Goal: Transaction & Acquisition: Purchase product/service

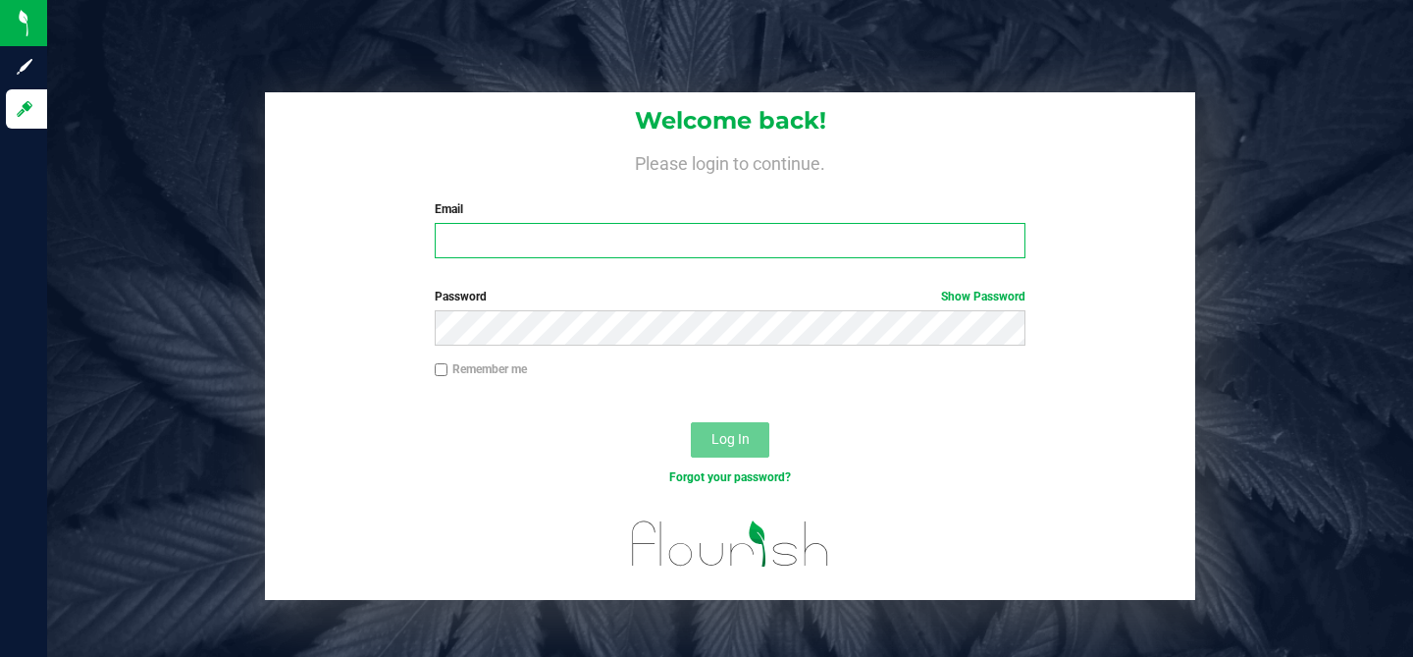
click at [462, 235] on input "Email" at bounding box center [730, 240] width 591 height 35
type input "o"
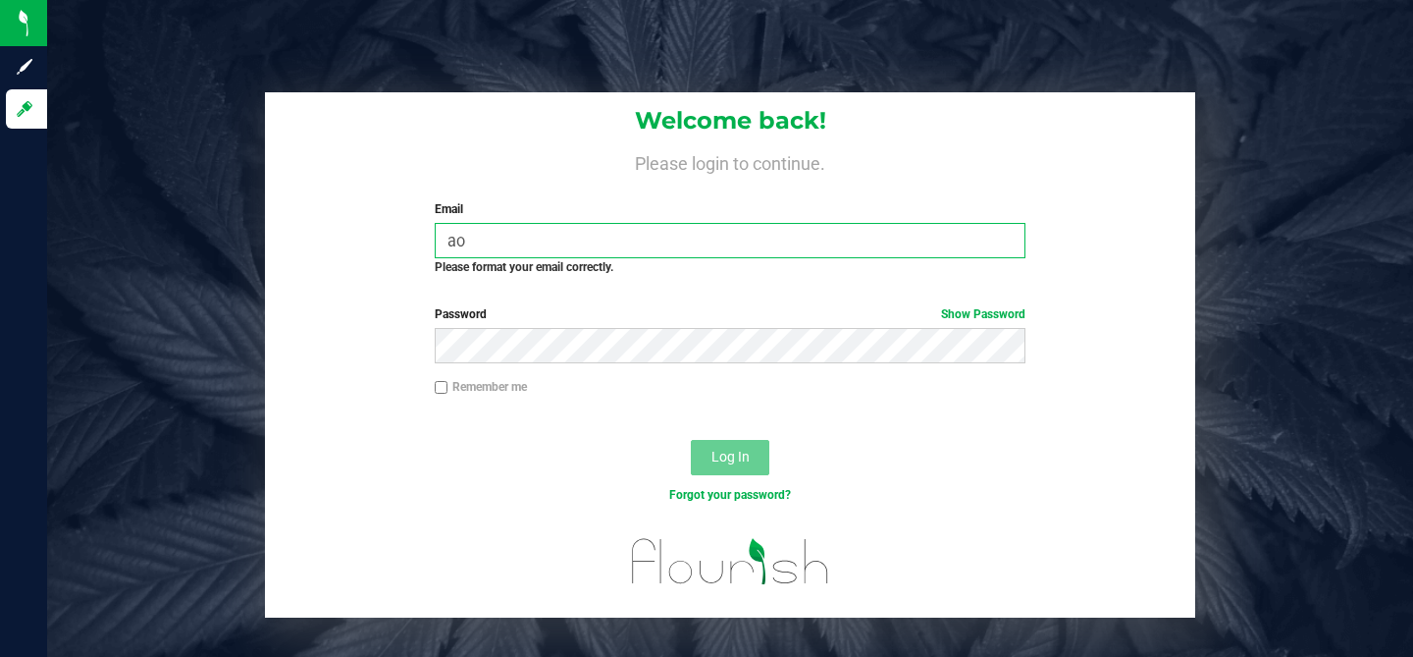
type input "[EMAIL_ADDRESS][DOMAIN_NAME]"
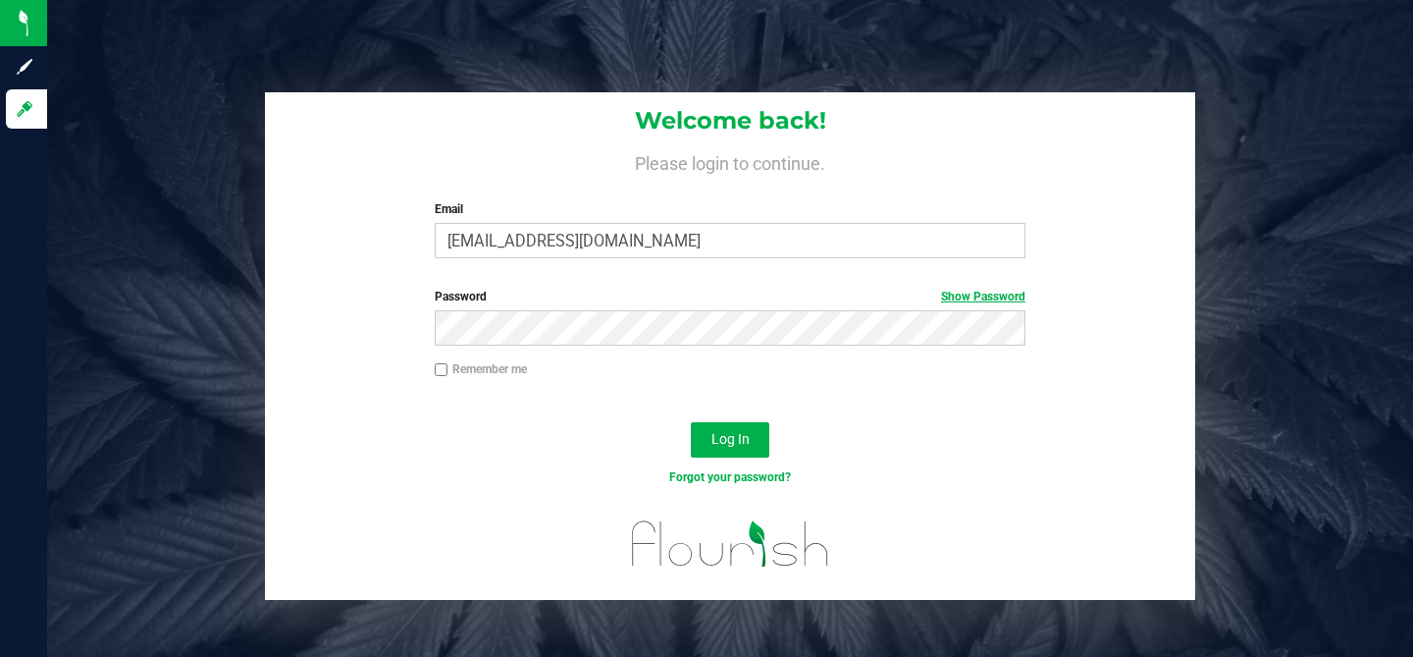
click at [1000, 294] on link "Show Password" at bounding box center [983, 297] width 84 height 14
click at [714, 431] on span "Log In" at bounding box center [731, 439] width 38 height 16
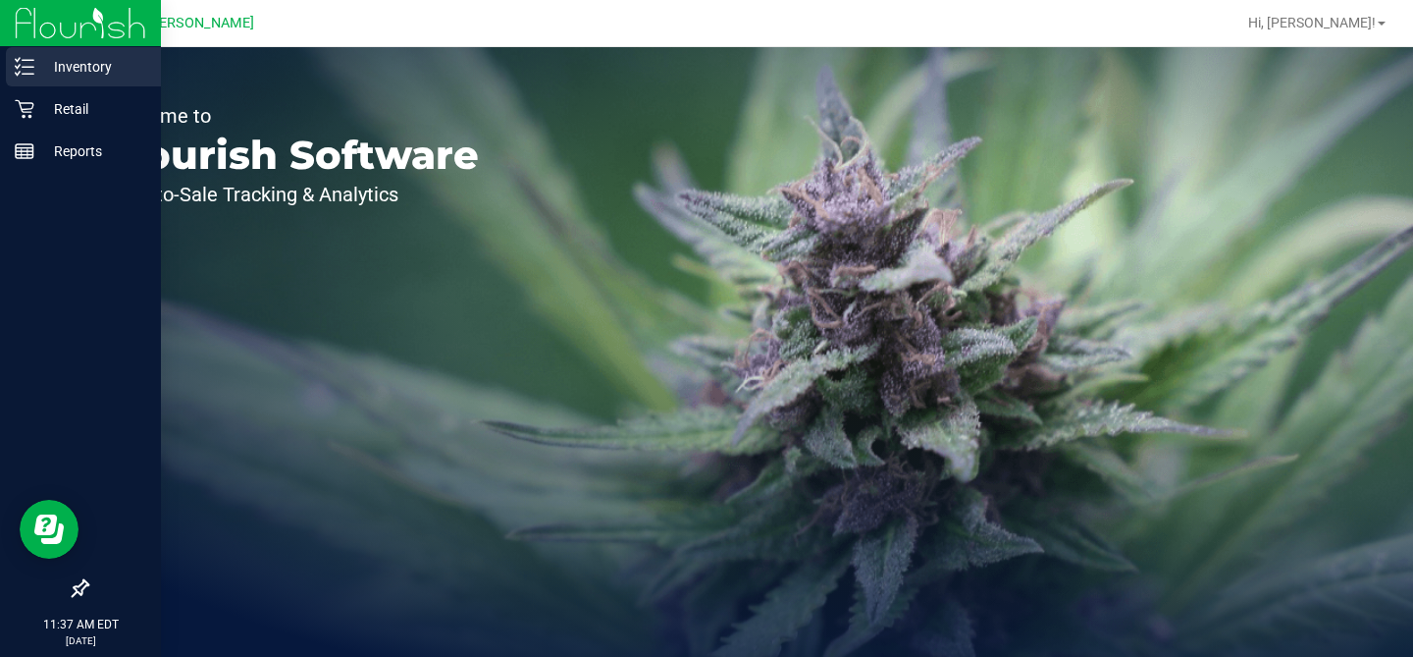
click at [44, 65] on p "Inventory" at bounding box center [93, 67] width 118 height 24
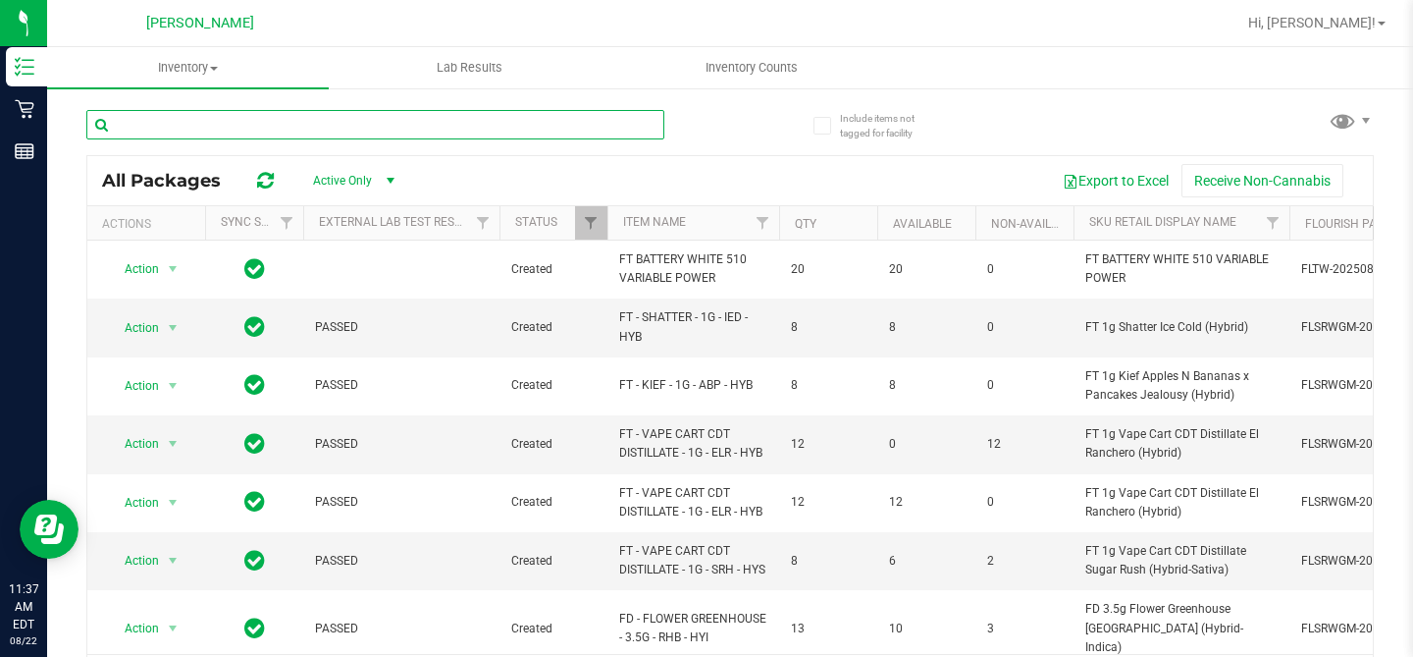
click at [193, 126] on input "text" at bounding box center [375, 124] width 578 height 29
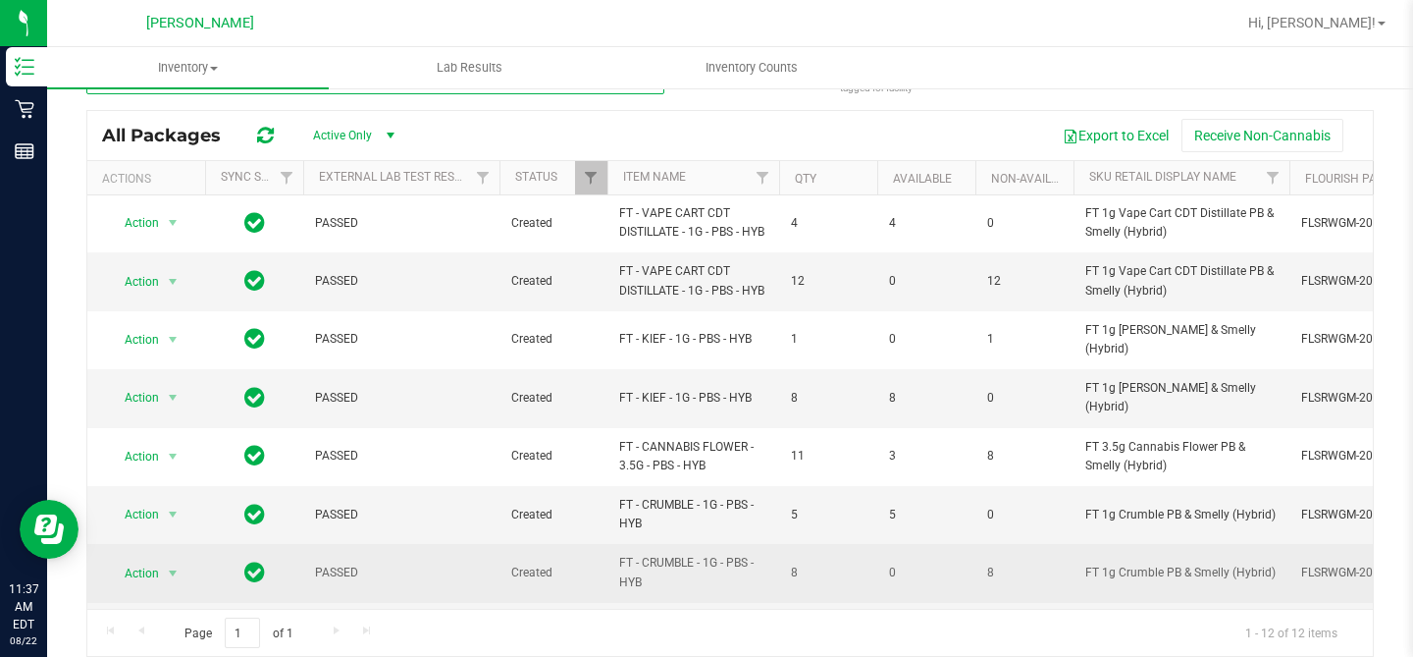
scroll to position [129, 0]
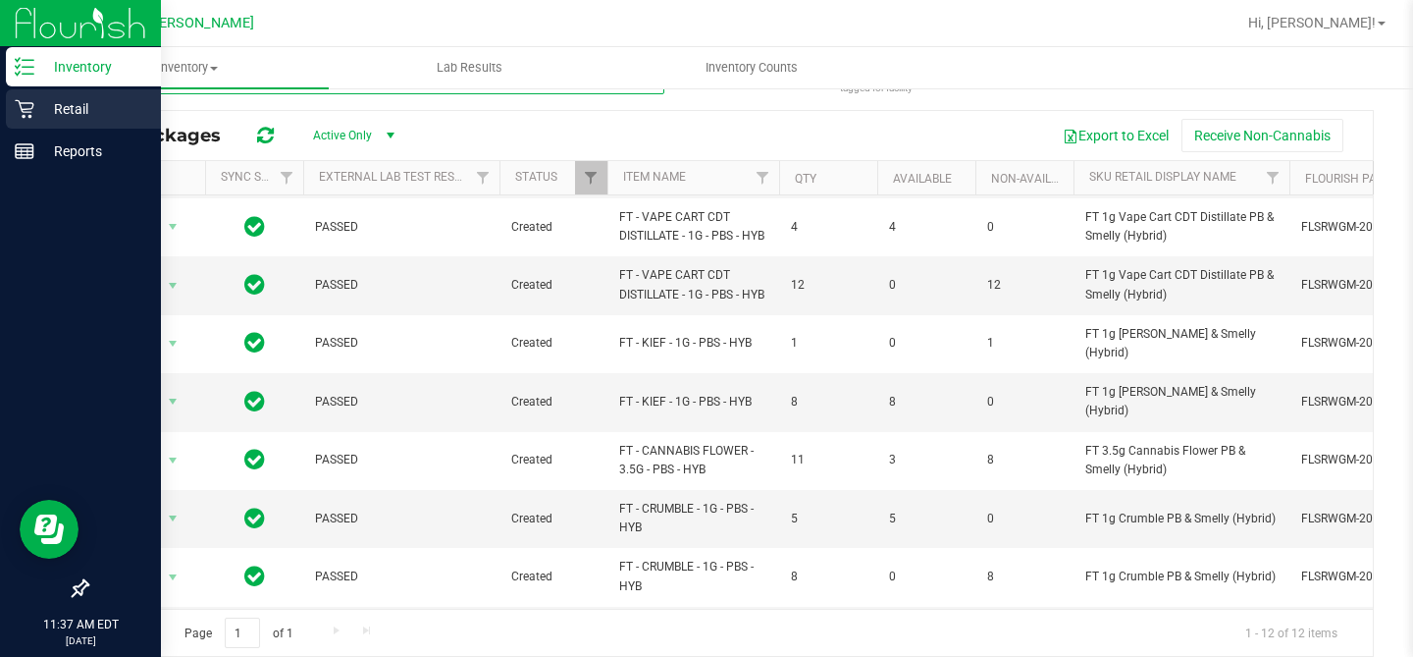
type input "pbs"
click at [37, 109] on p "Retail" at bounding box center [93, 109] width 118 height 24
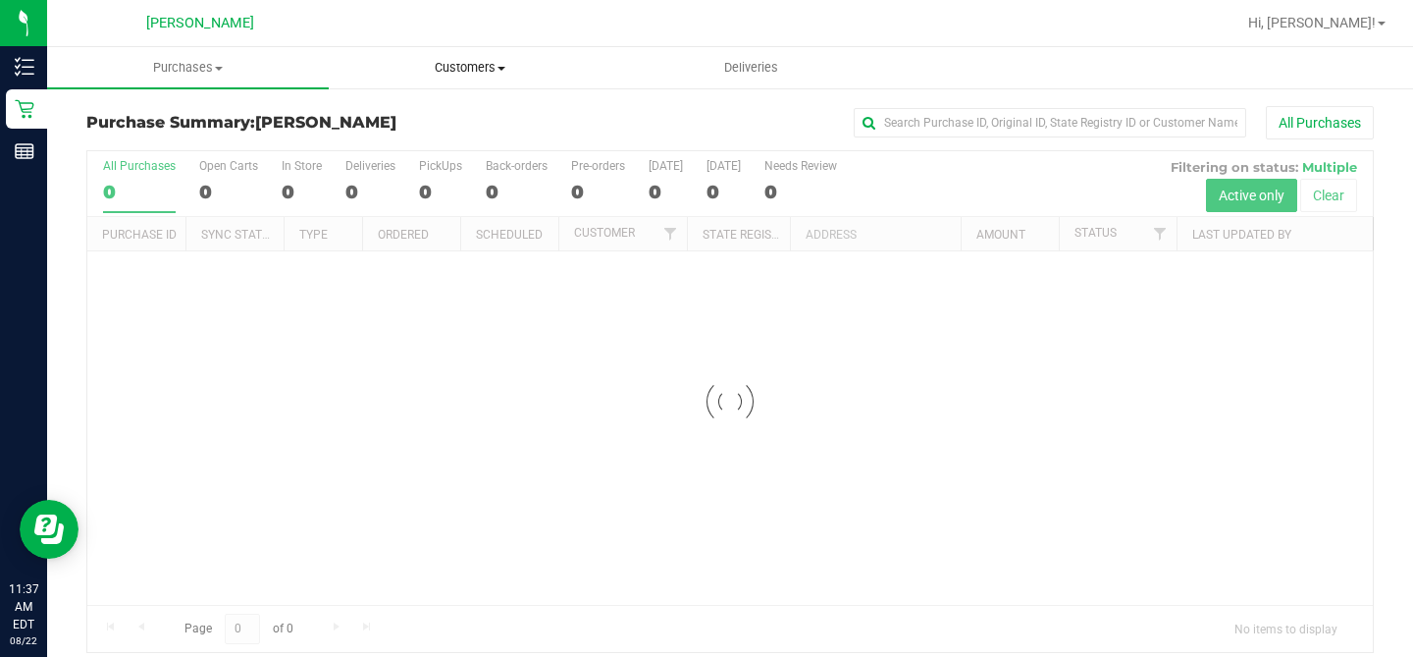
click at [462, 60] on span "Customers" at bounding box center [470, 68] width 280 height 18
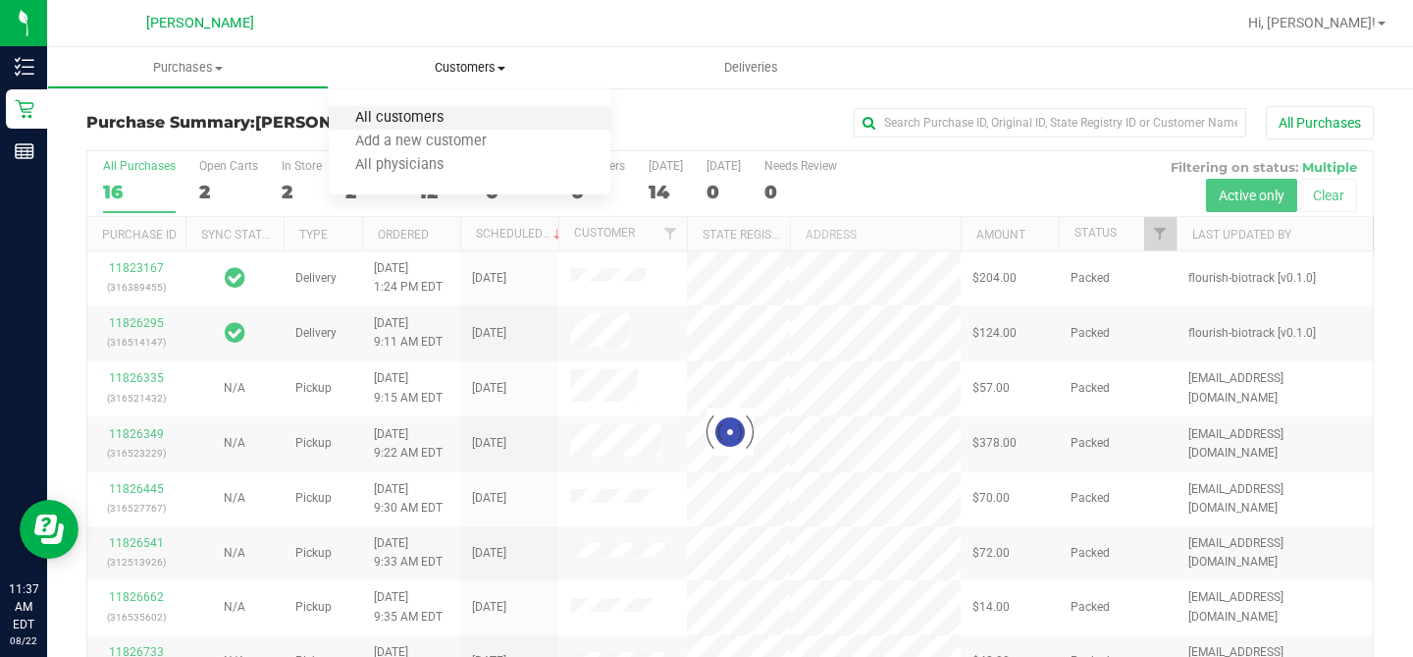
click at [424, 121] on span "All customers" at bounding box center [399, 118] width 141 height 17
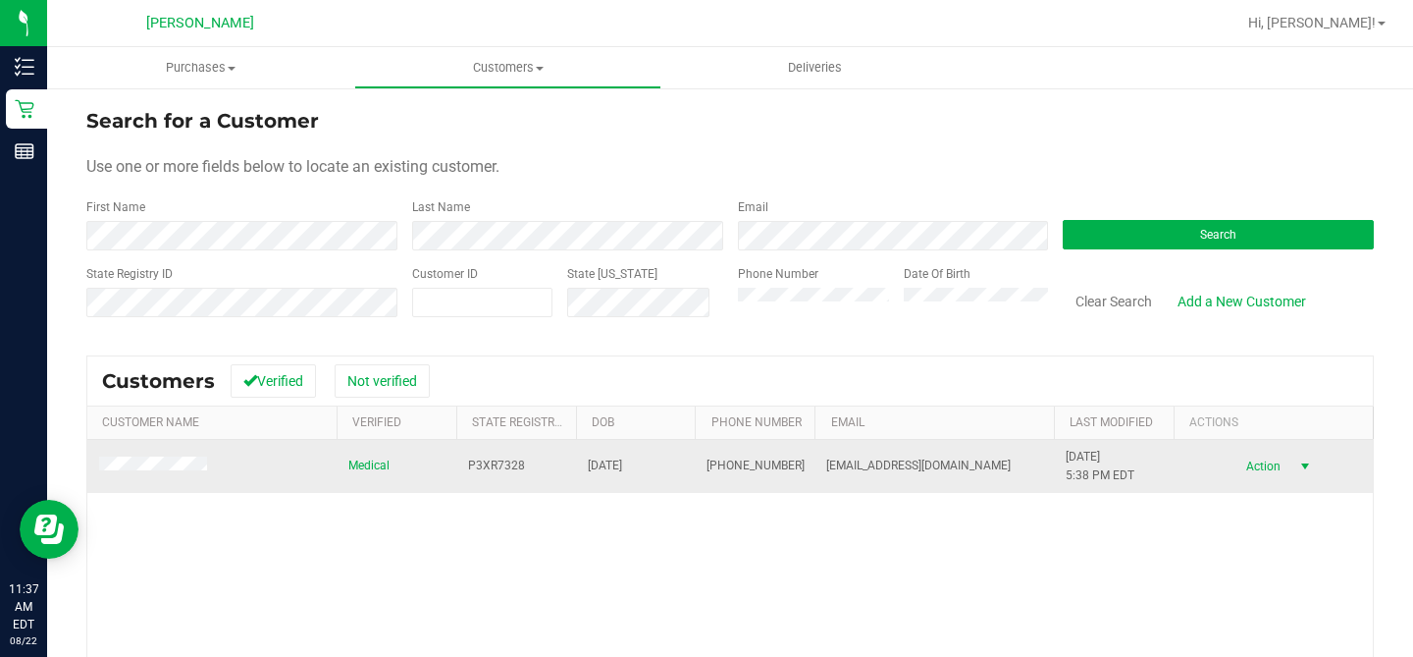
click at [1271, 470] on span "Action" at bounding box center [1261, 465] width 64 height 27
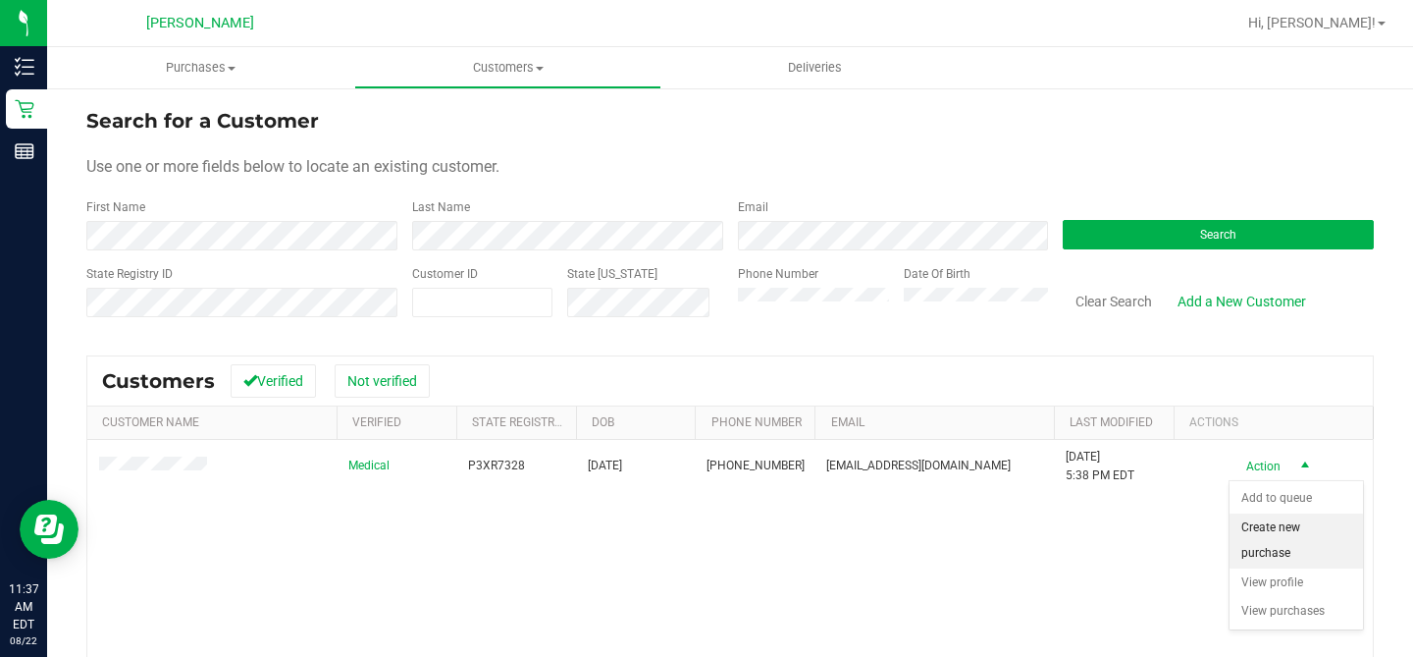
click at [1290, 527] on li "Create new purchase" at bounding box center [1296, 540] width 133 height 54
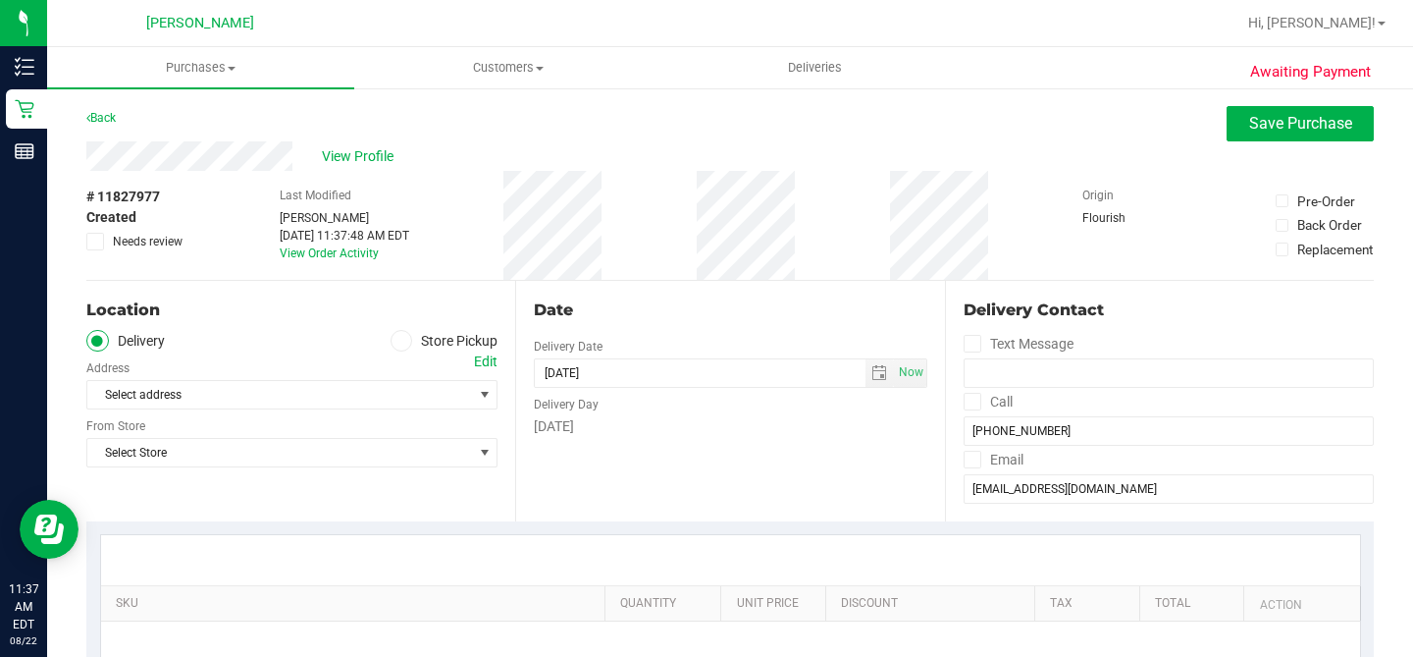
click at [400, 341] on icon at bounding box center [402, 341] width 12 height 0
click at [0, 0] on input "Store Pickup" at bounding box center [0, 0] width 0 height 0
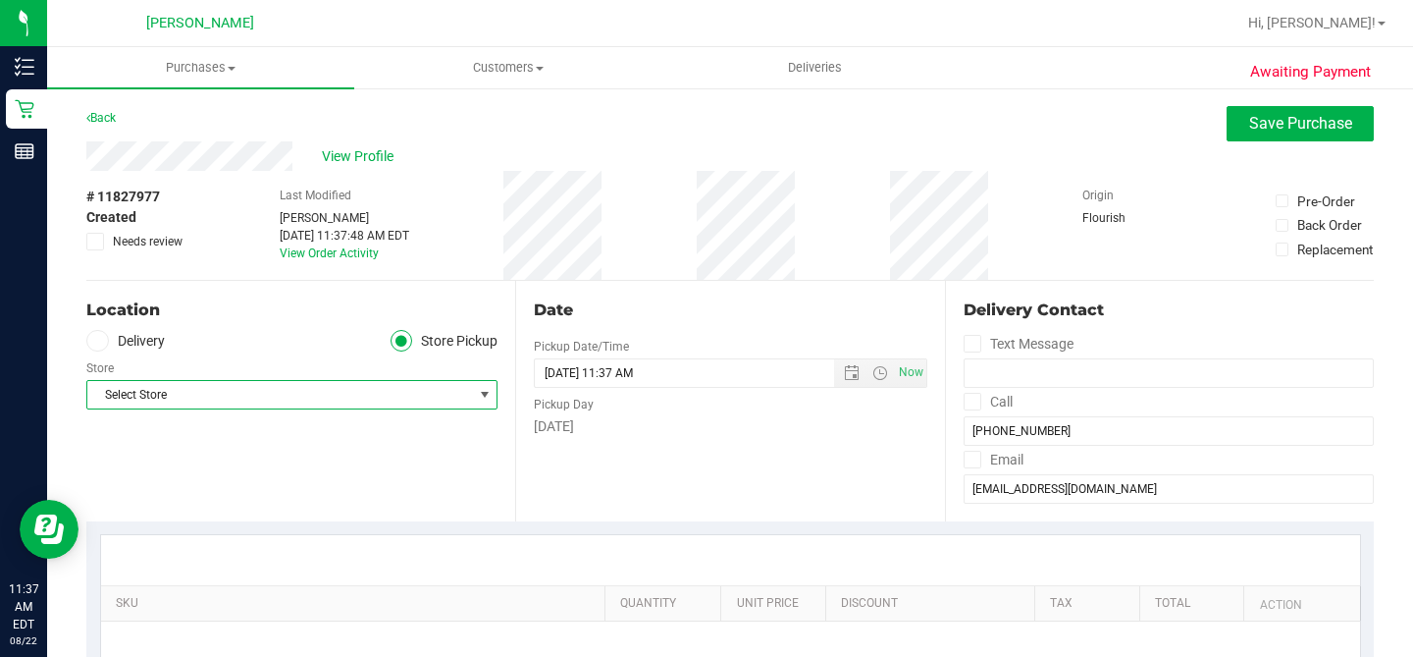
click at [323, 390] on span "Select Store" at bounding box center [279, 394] width 385 height 27
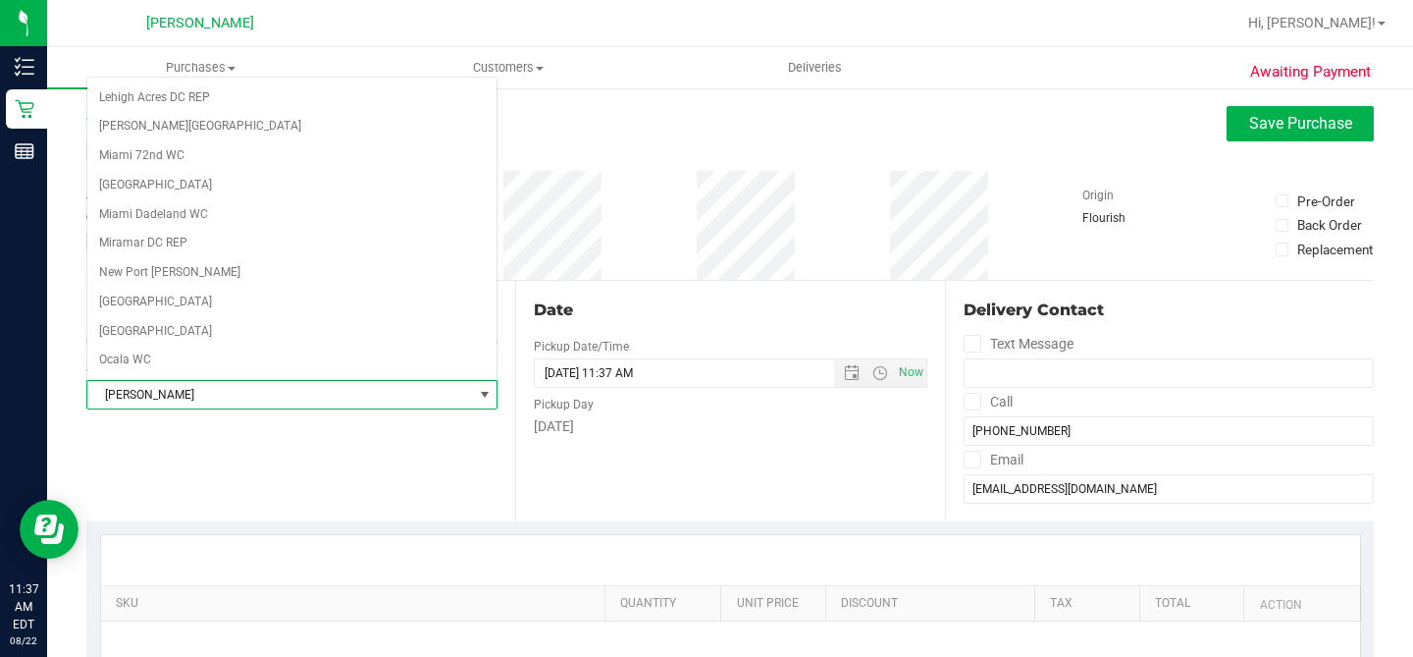
scroll to position [756, 0]
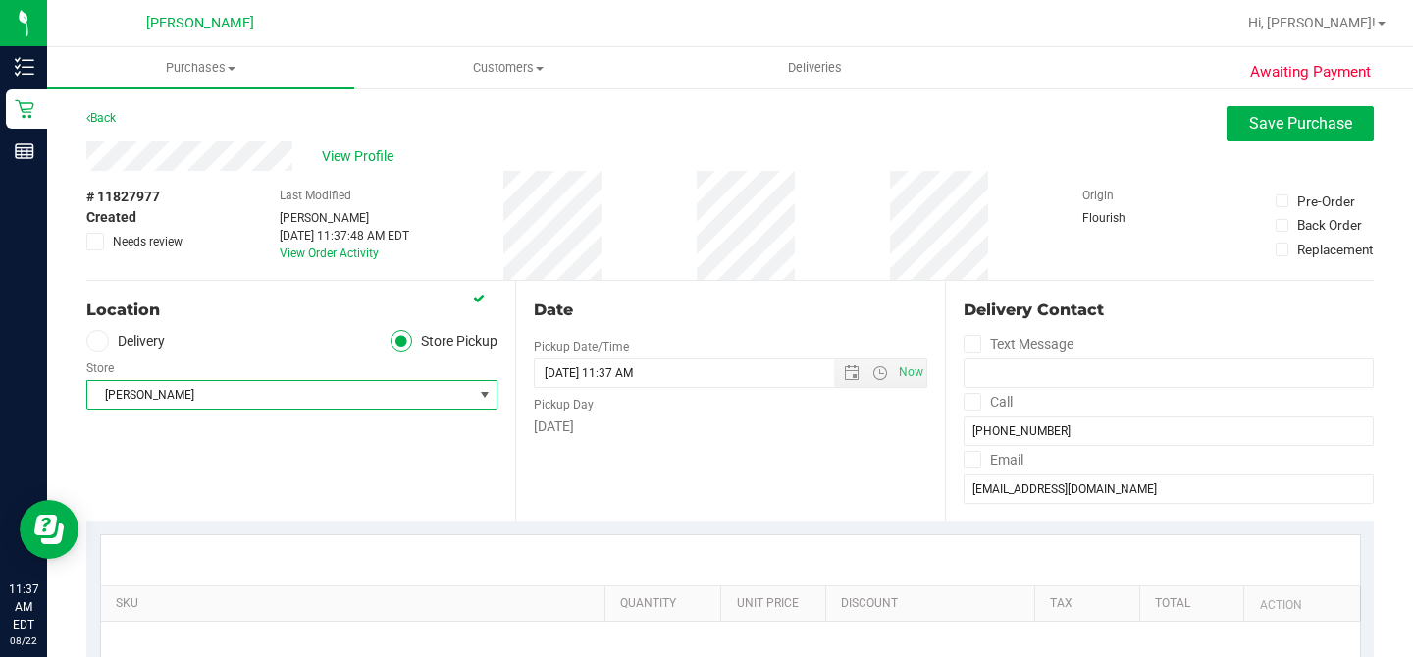
click at [264, 476] on div "Location Delivery Store Pickup Store [GEOGRAPHIC_DATA][PERSON_NAME] Select Stor…" at bounding box center [300, 401] width 429 height 240
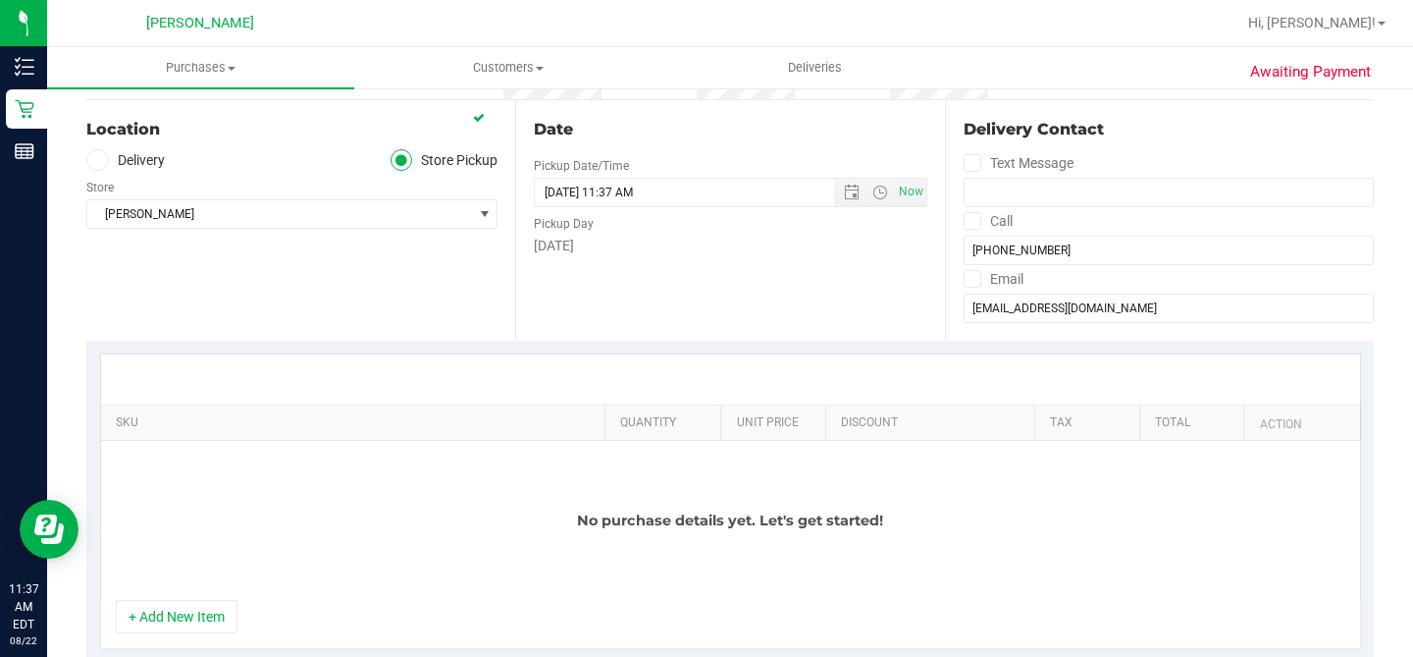
scroll to position [194, 0]
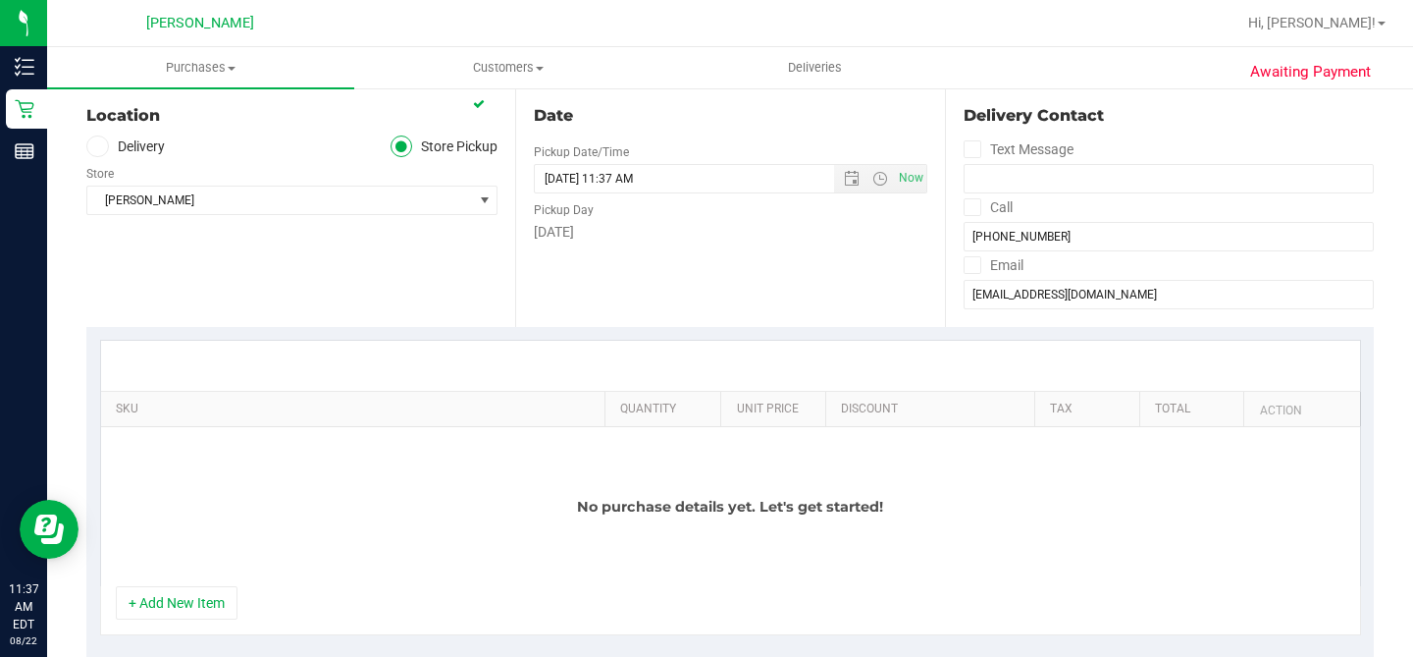
click at [185, 593] on button "+ Add New Item" at bounding box center [177, 602] width 122 height 33
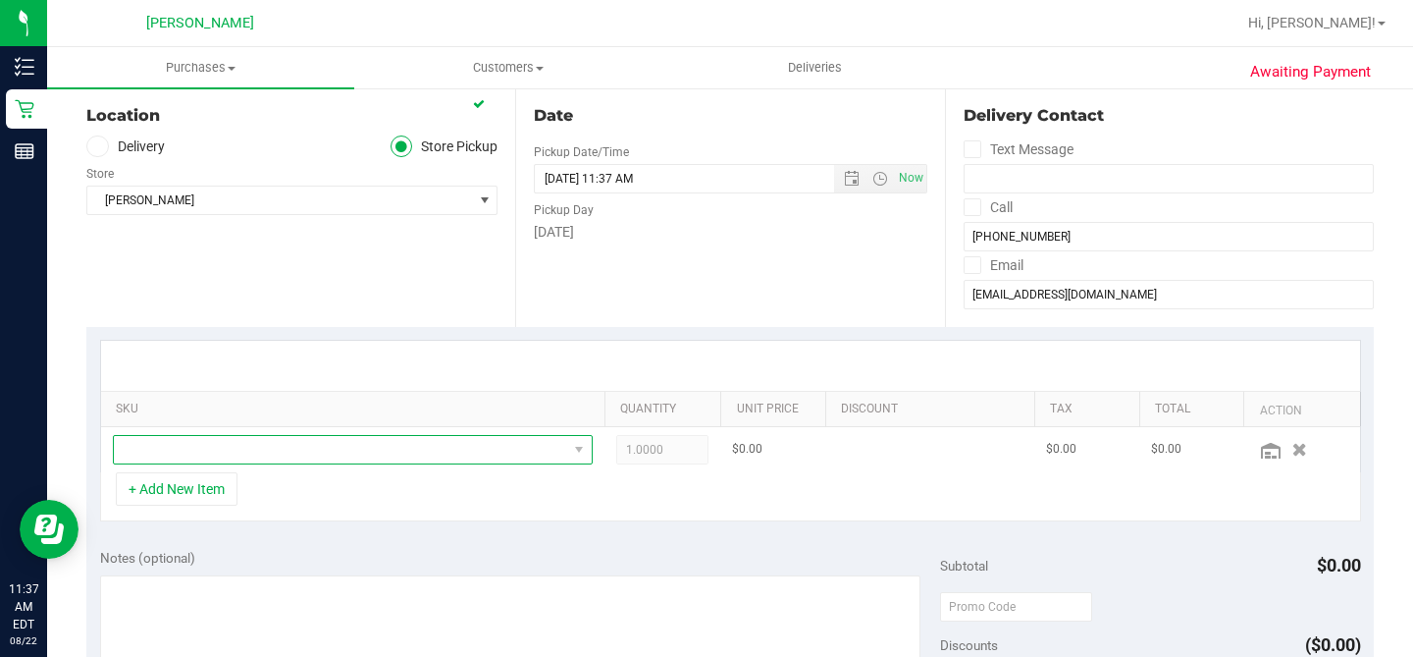
click at [187, 449] on span "NO DATA FOUND" at bounding box center [340, 449] width 453 height 27
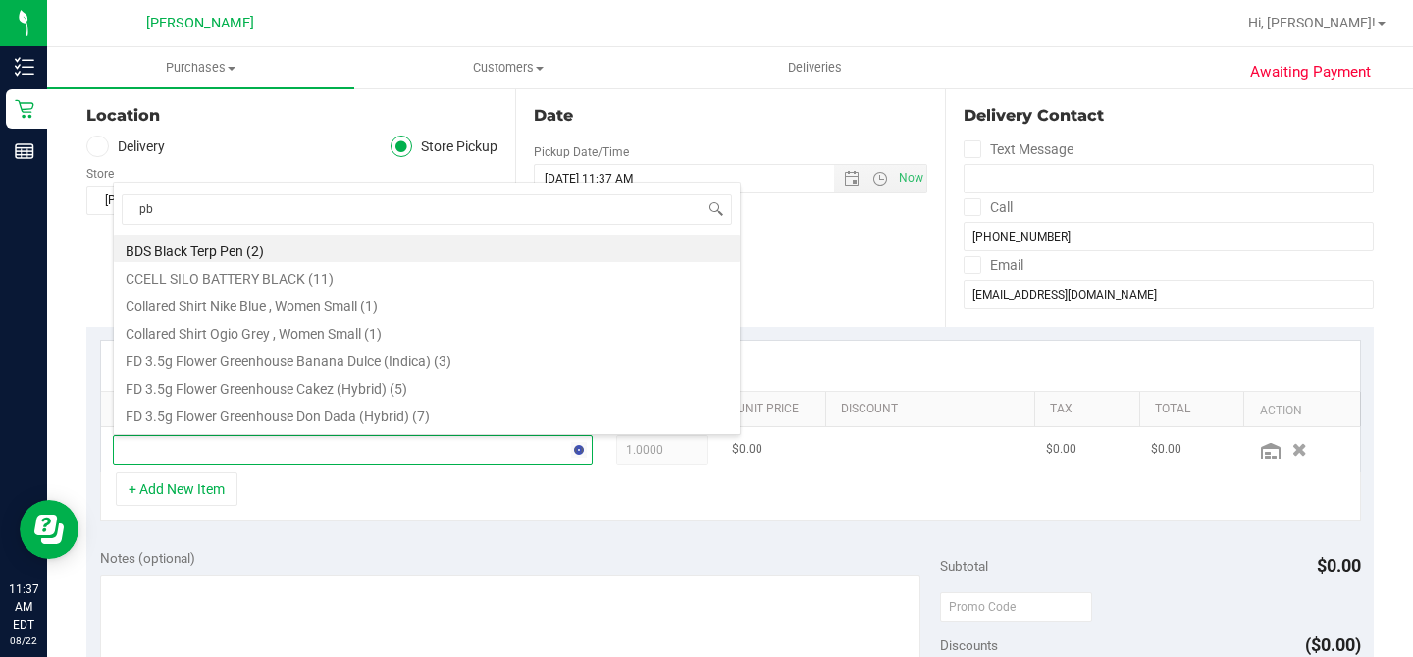
type input "pbs"
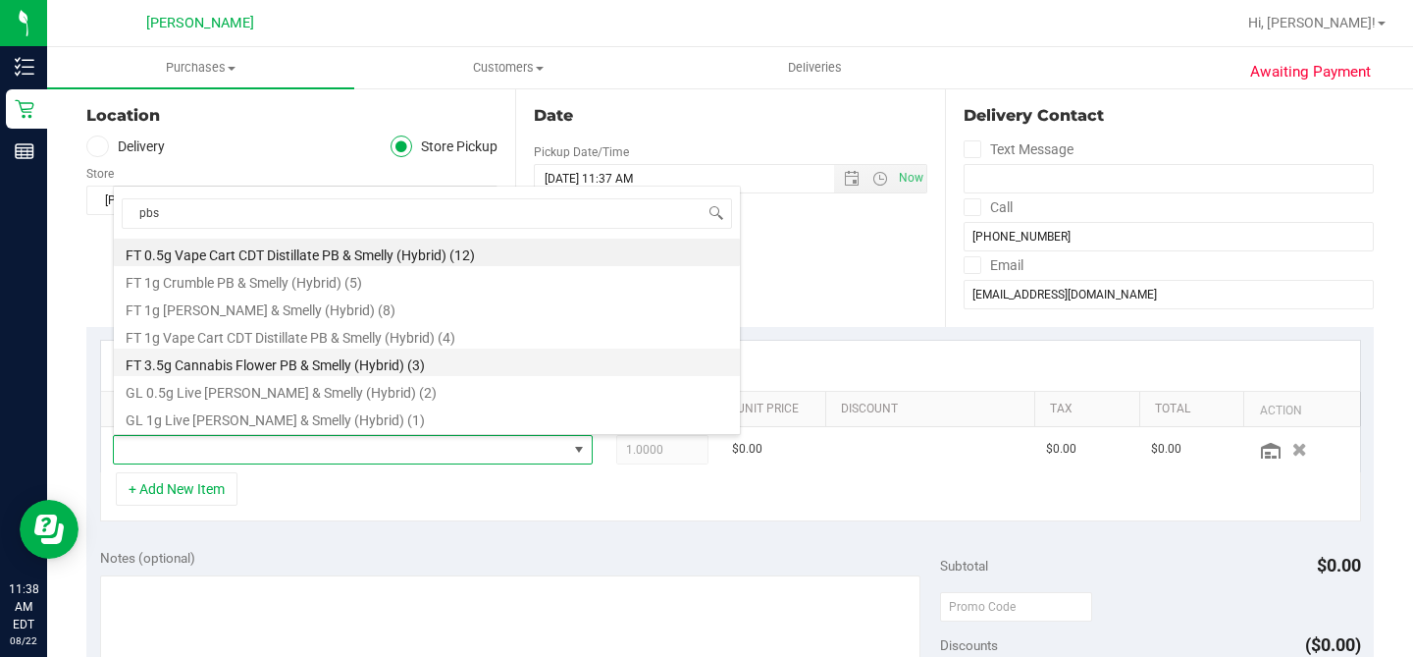
click at [281, 366] on li "FT 3.5g Cannabis Flower PB & Smelly (Hybrid) (3)" at bounding box center [427, 361] width 626 height 27
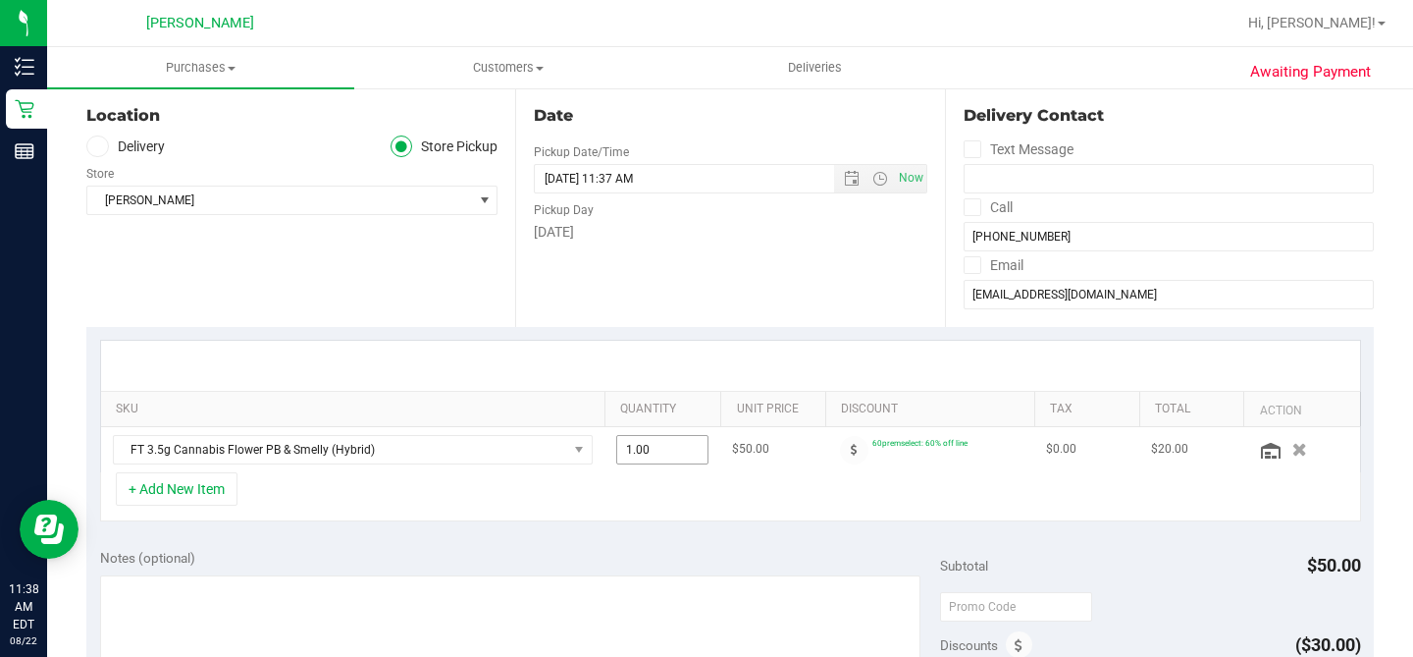
click at [674, 450] on span "1.00 1" at bounding box center [662, 449] width 92 height 29
type input "2"
type input "2.00"
click at [754, 530] on div "SKU Quantity Unit Price Discount Tax Total Action FT 3.5g Cannabis Flower PB & …" at bounding box center [730, 431] width 1288 height 208
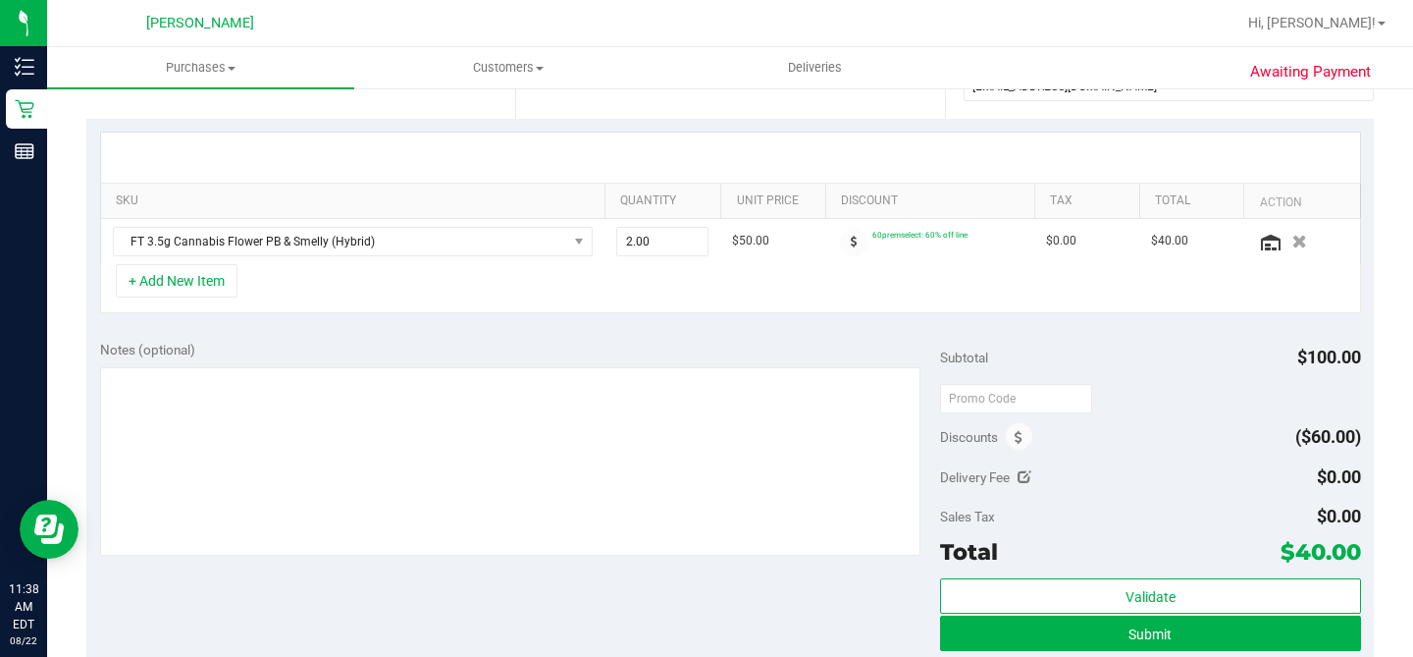
scroll to position [381, 0]
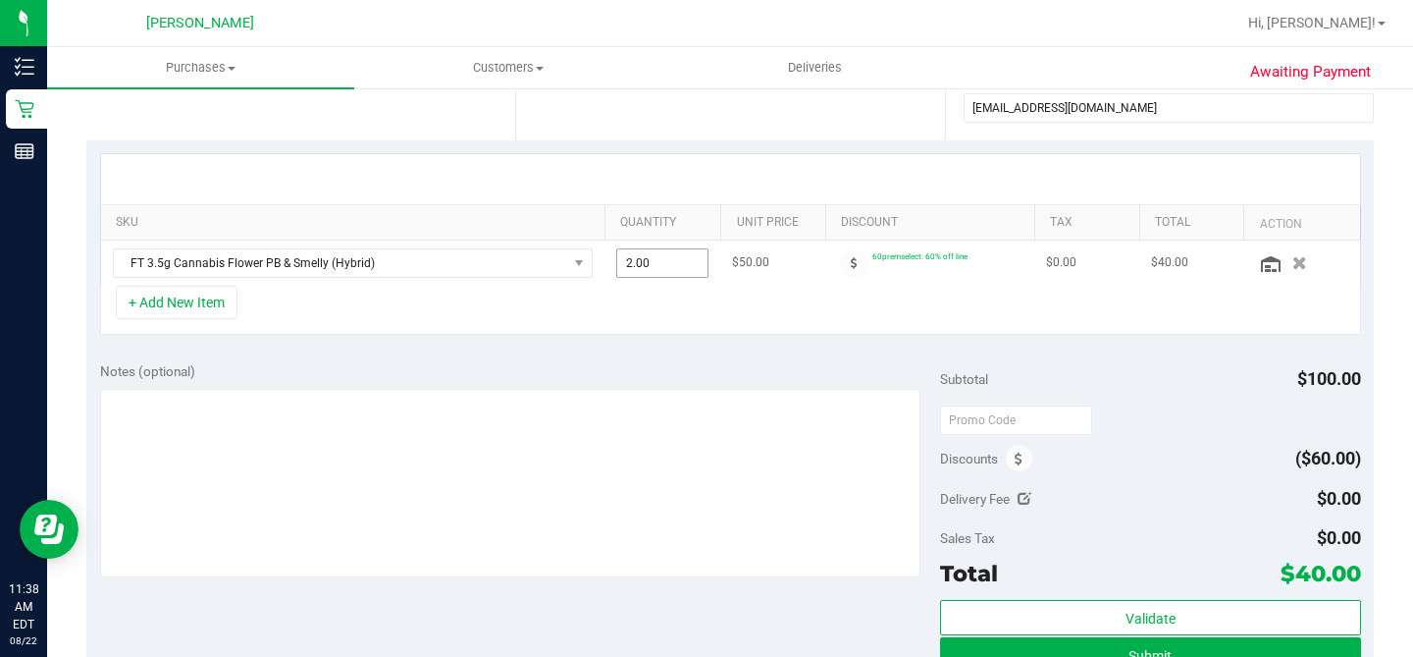
click at [656, 262] on span "2.00 2" at bounding box center [662, 262] width 92 height 29
type input "3"
type input "3.00"
click at [687, 358] on div "Notes (optional) Subtotal $100.00 Discounts ($60.00) Delivery Fee $0.00 Sales T…" at bounding box center [730, 524] width 1288 height 353
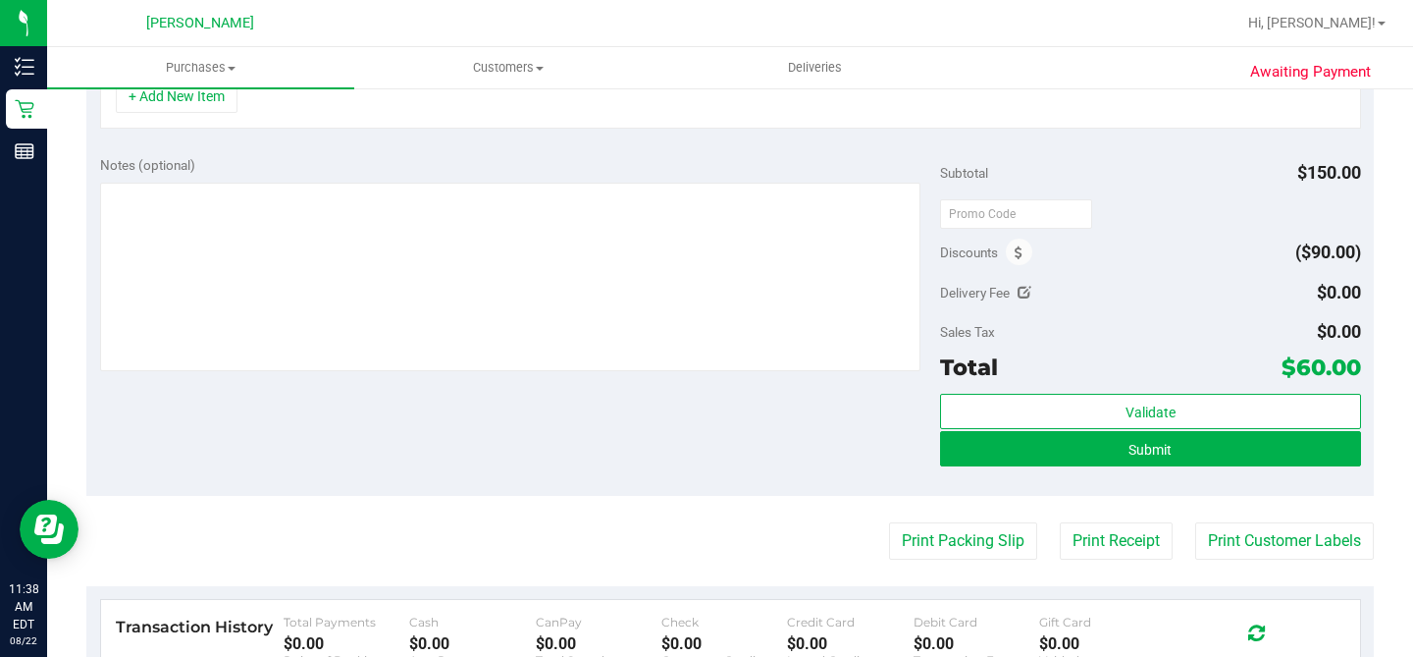
scroll to position [594, 0]
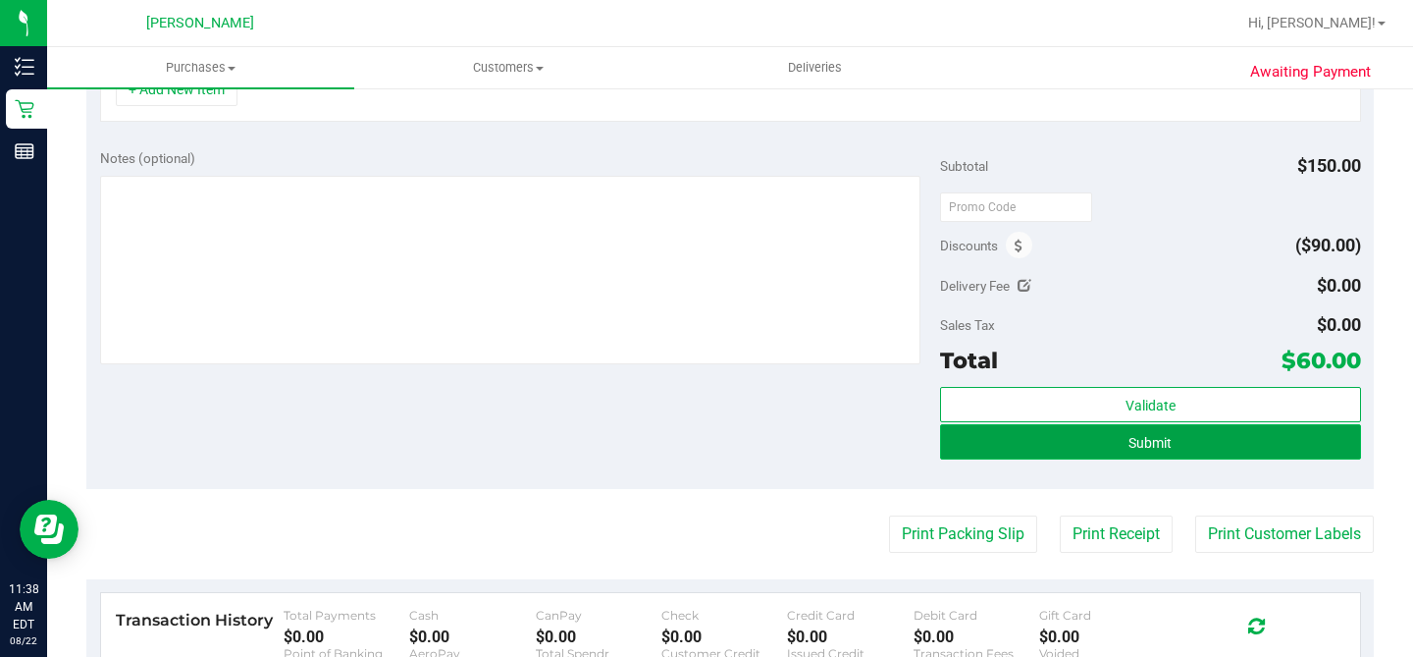
click at [997, 442] on button "Submit" at bounding box center [1150, 441] width 420 height 35
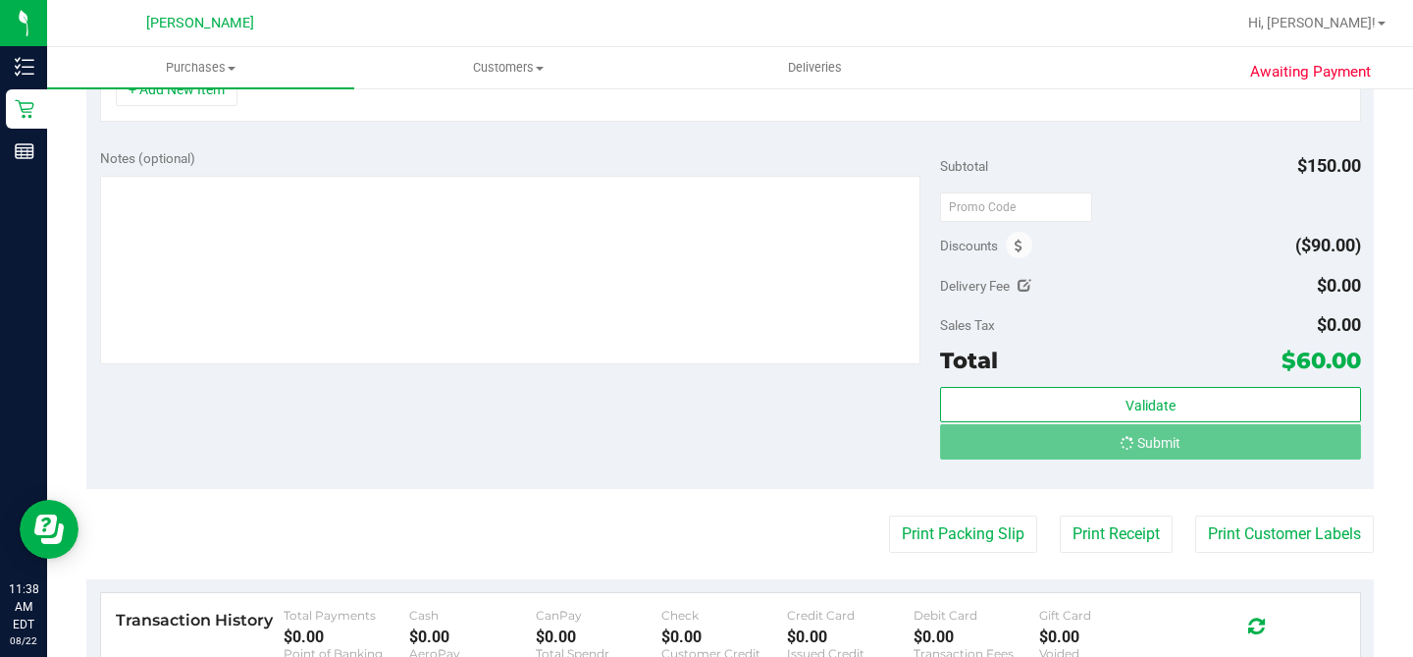
scroll to position [563, 0]
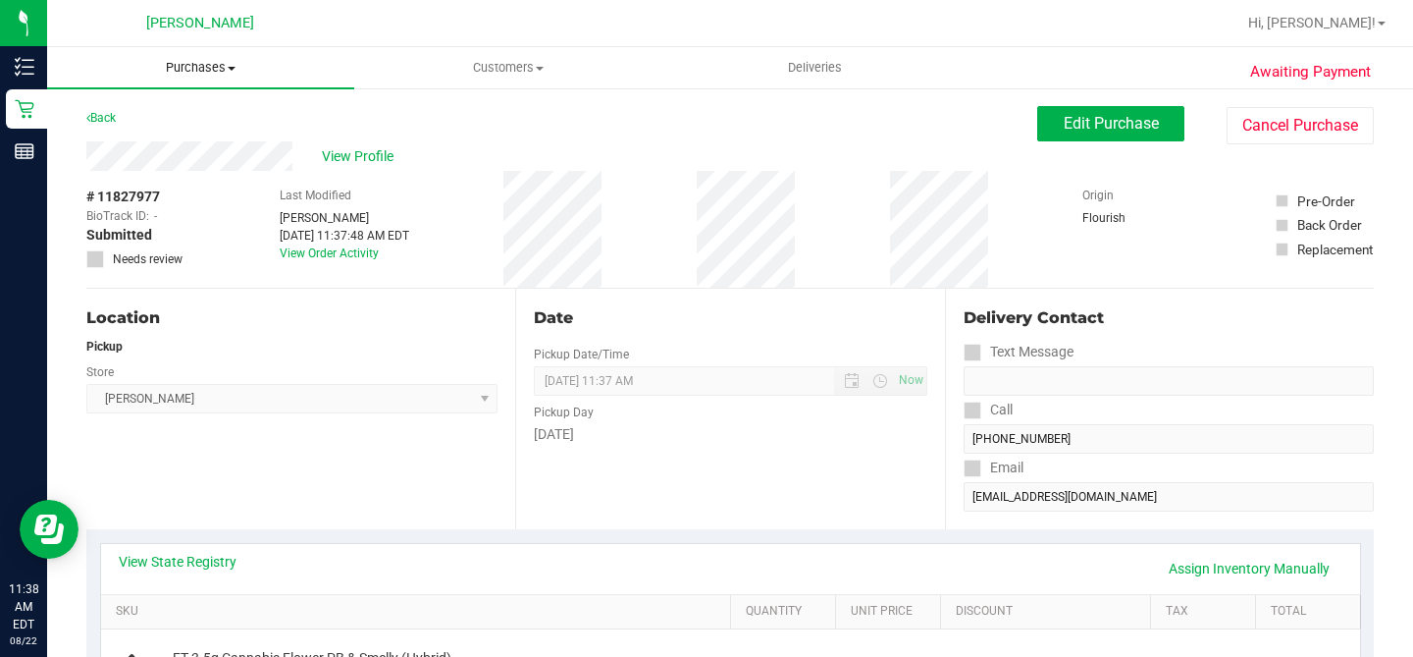
click at [231, 64] on span "Purchases" at bounding box center [200, 68] width 307 height 18
click at [204, 157] on li "All purchases" at bounding box center [200, 166] width 307 height 24
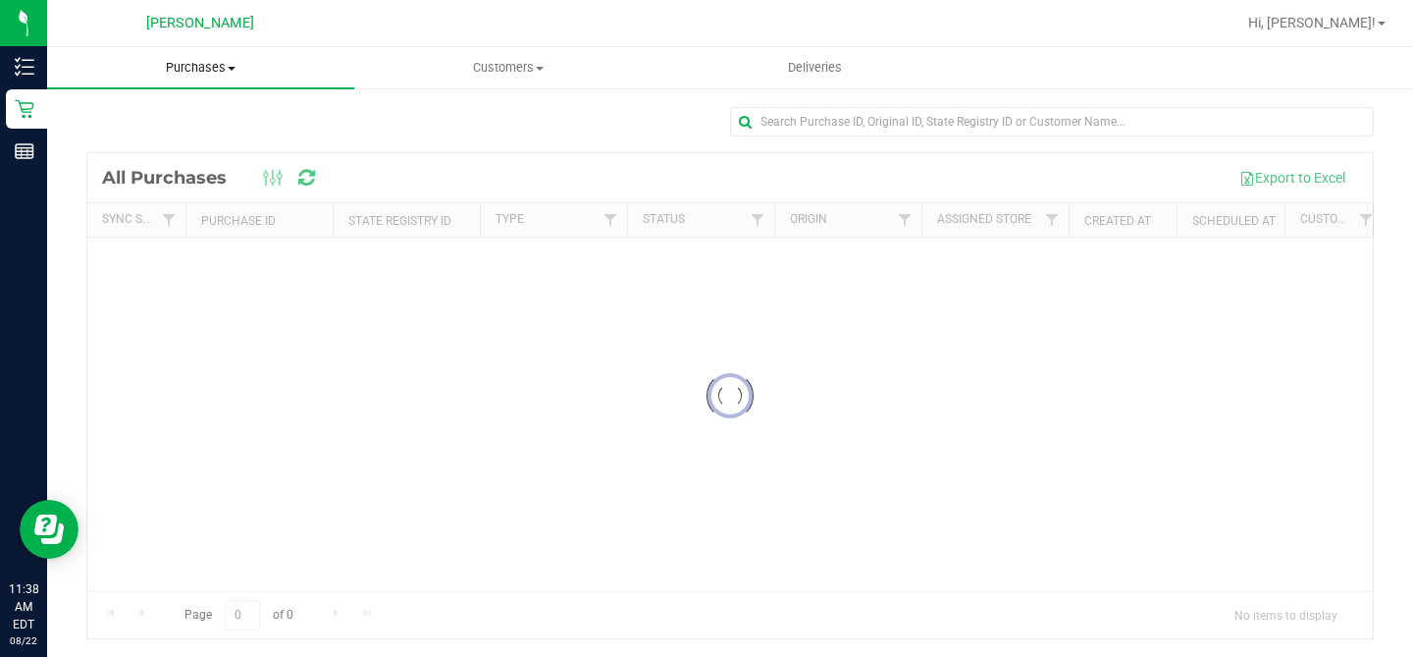
click at [202, 64] on span "Purchases" at bounding box center [200, 68] width 307 height 18
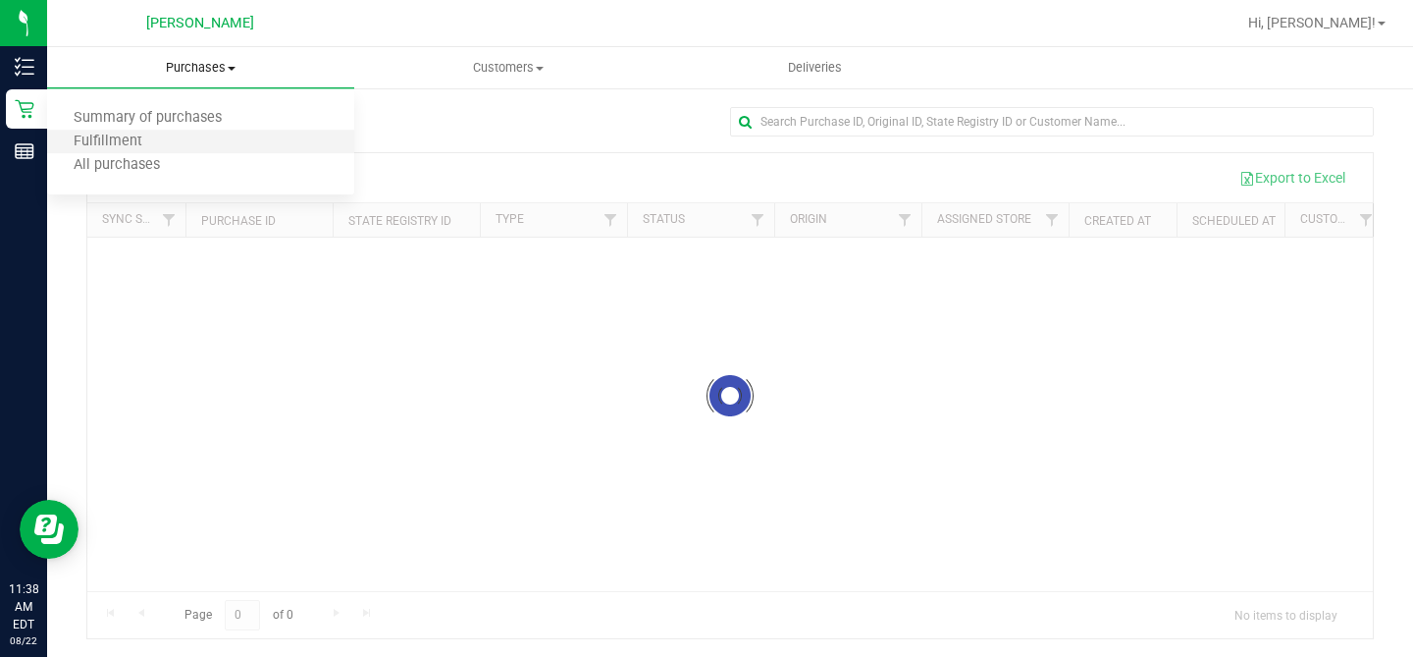
click at [191, 133] on li "Fulfillment" at bounding box center [200, 143] width 307 height 24
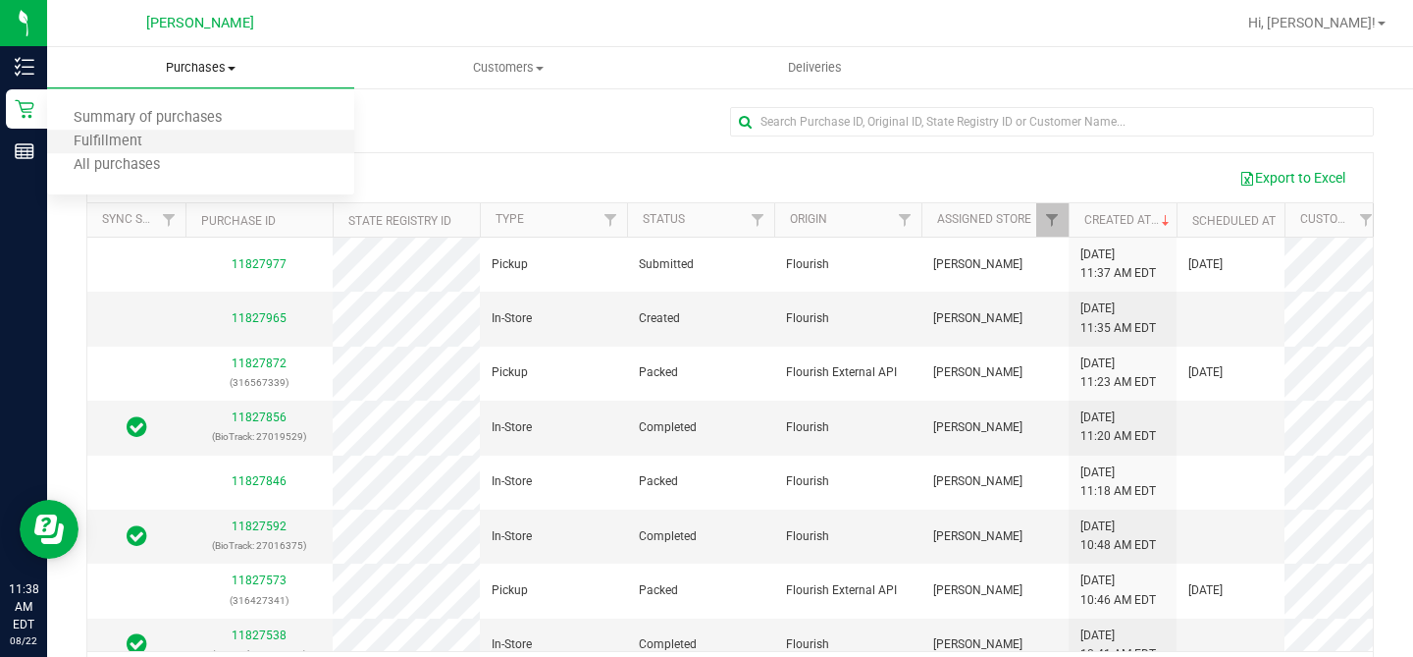
click at [191, 133] on li "Fulfillment" at bounding box center [200, 143] width 307 height 24
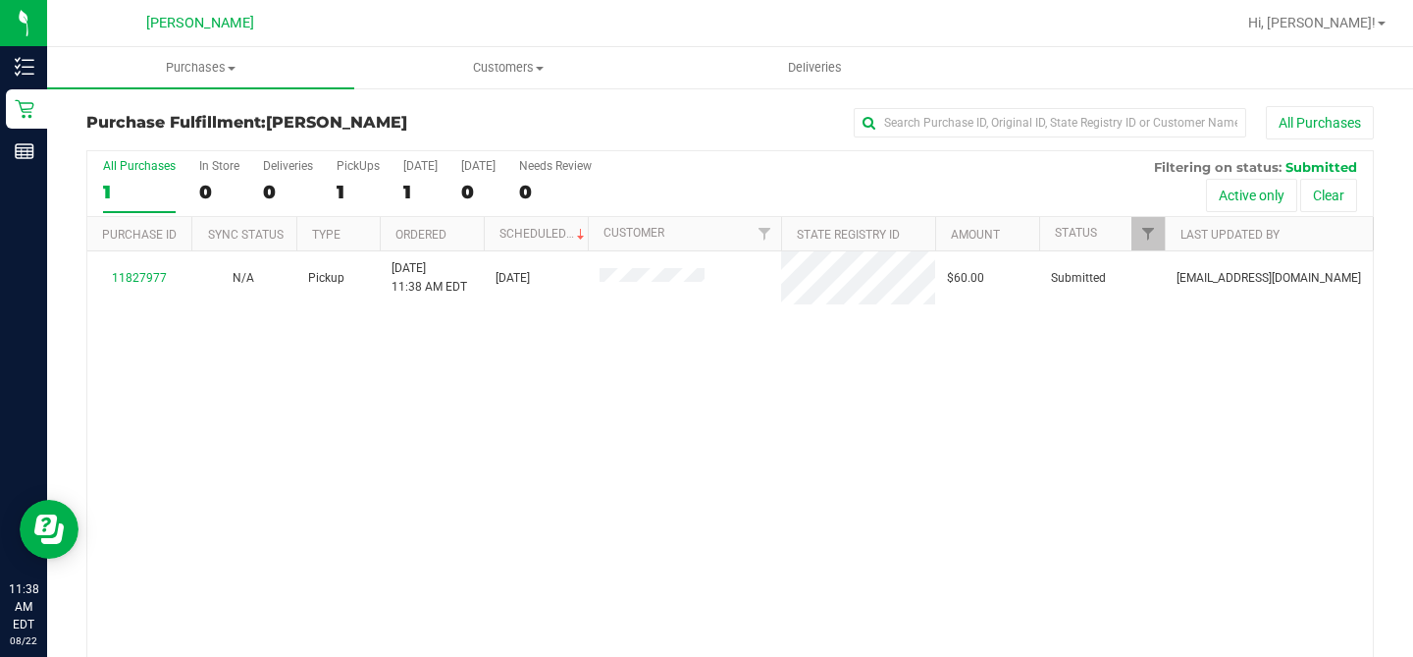
click at [235, 417] on div "11827977 N/A Pickup [DATE] 11:38 AM EDT 8/22/2025 $60.00 Submitted [EMAIL_ADDRE…" at bounding box center [730, 457] width 1286 height 413
click at [209, 82] on uib-tab-heading "Purchases Summary of purchases Fulfillment All purchases" at bounding box center [200, 67] width 307 height 41
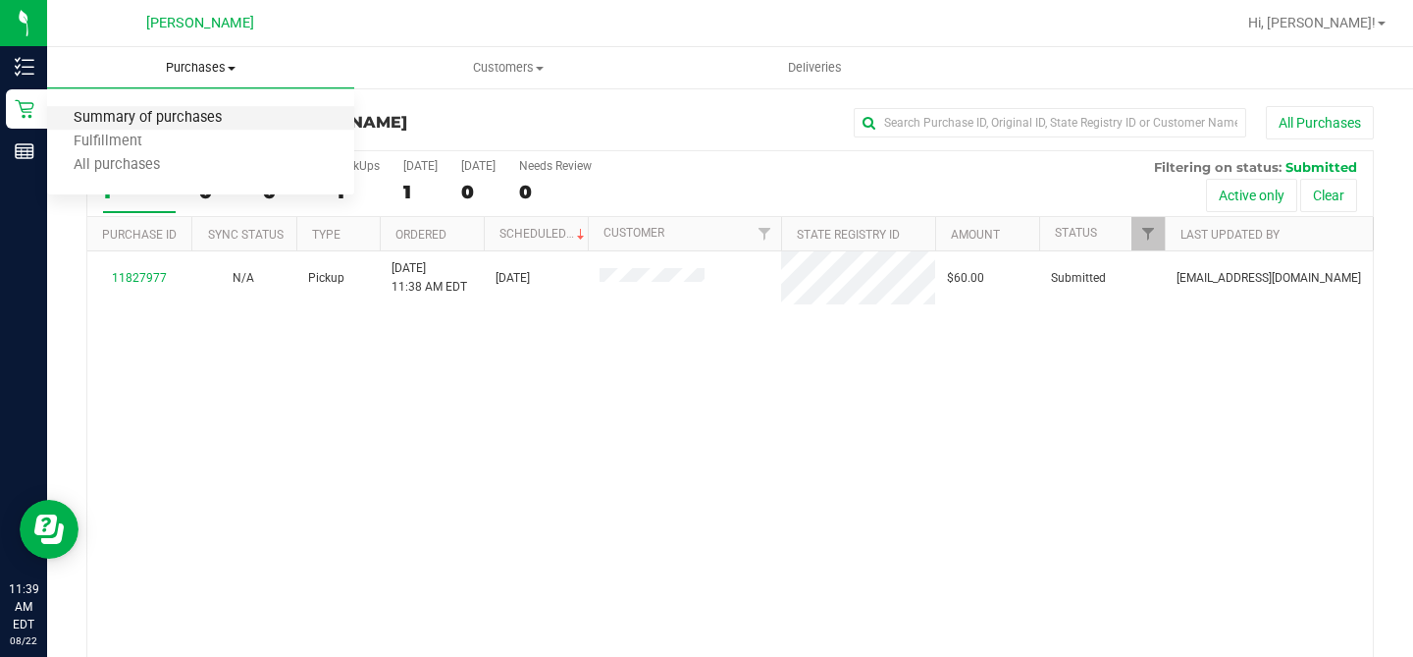
click at [214, 115] on span "Summary of purchases" at bounding box center [147, 118] width 201 height 17
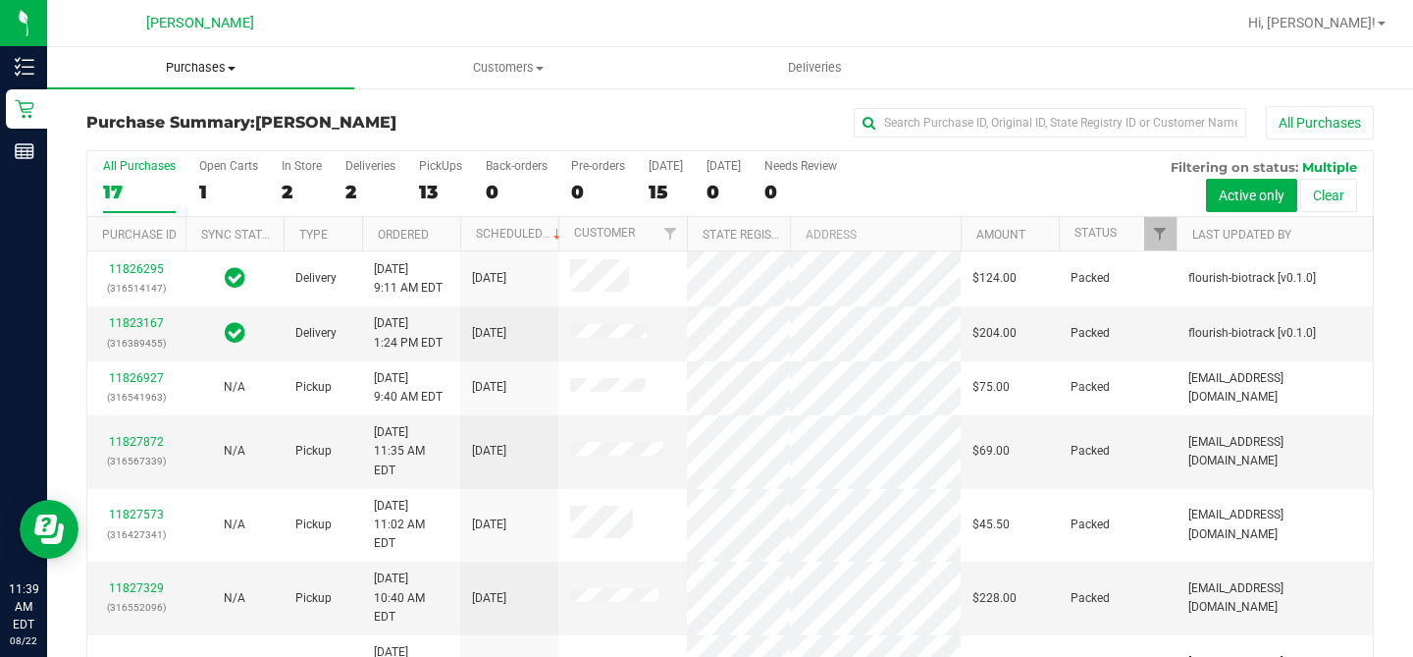
click at [233, 68] on span at bounding box center [232, 69] width 8 height 4
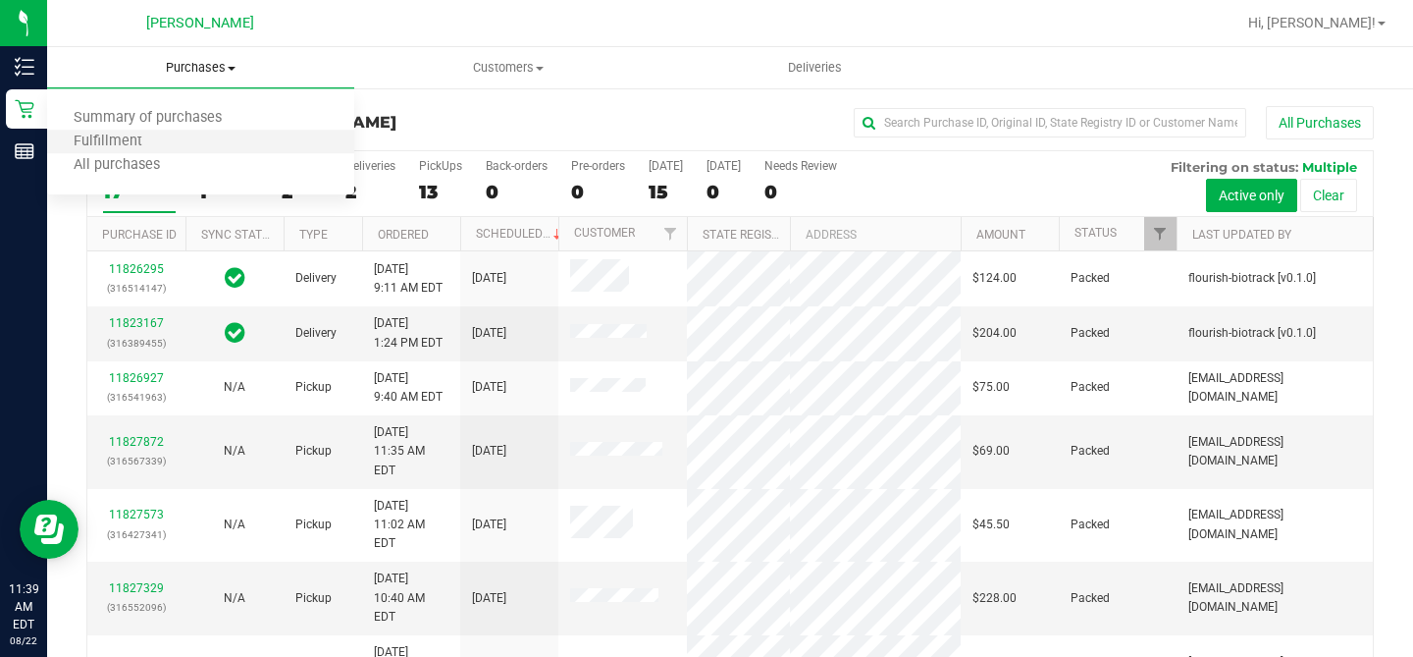
click at [223, 134] on li "Fulfillment" at bounding box center [200, 143] width 307 height 24
